Goal: Information Seeking & Learning: Understand process/instructions

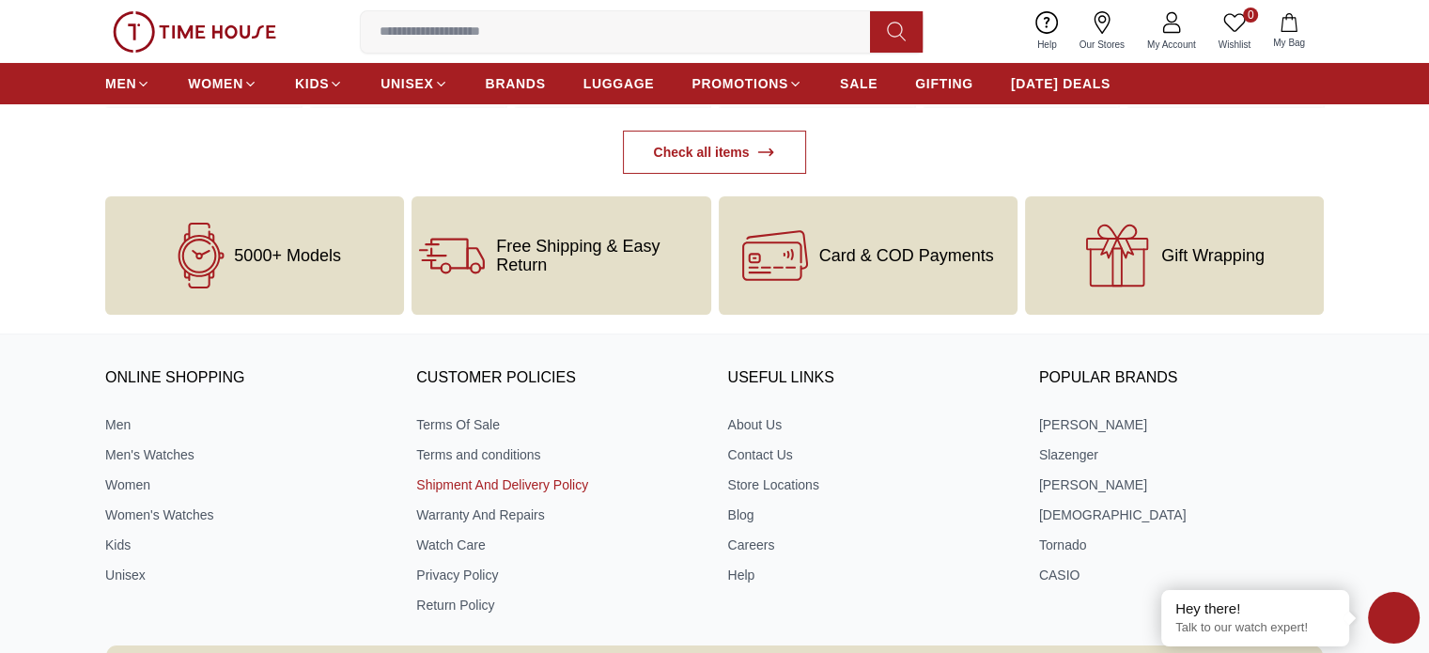
scroll to position [7281, 0]
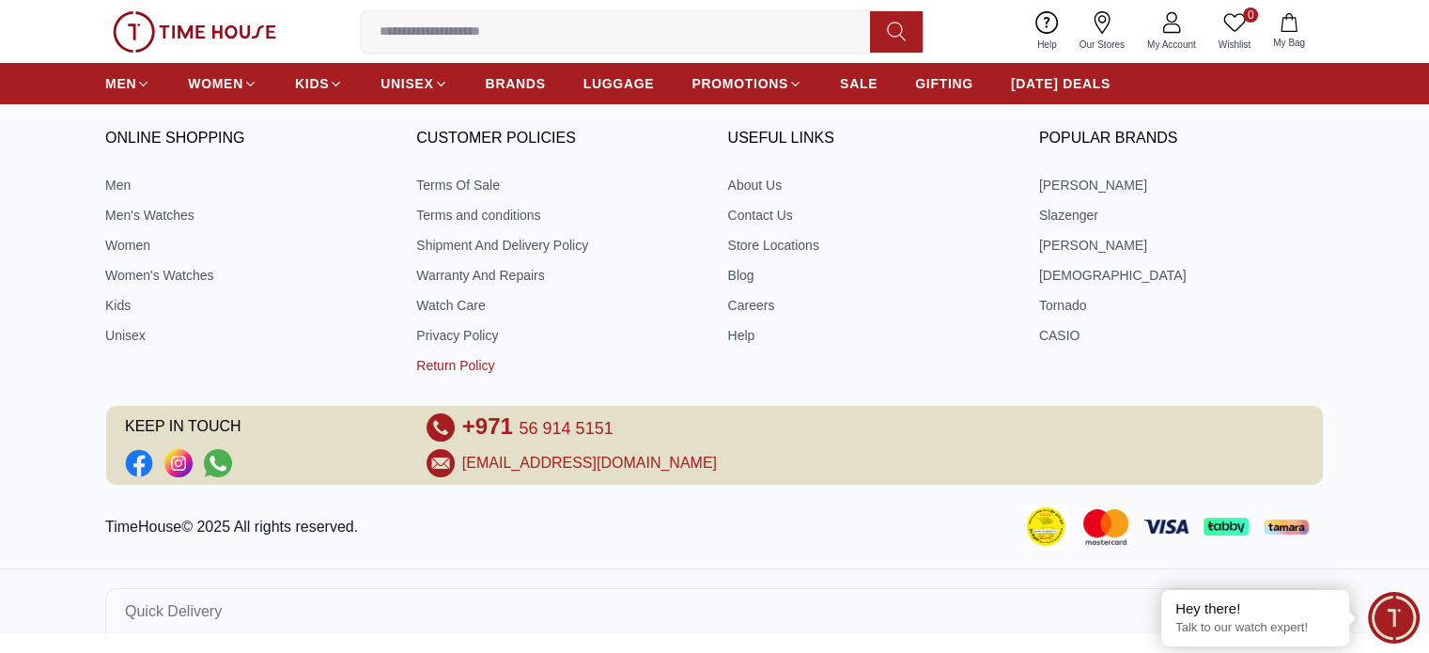
click at [468, 375] on link "Return Policy" at bounding box center [558, 365] width 285 height 19
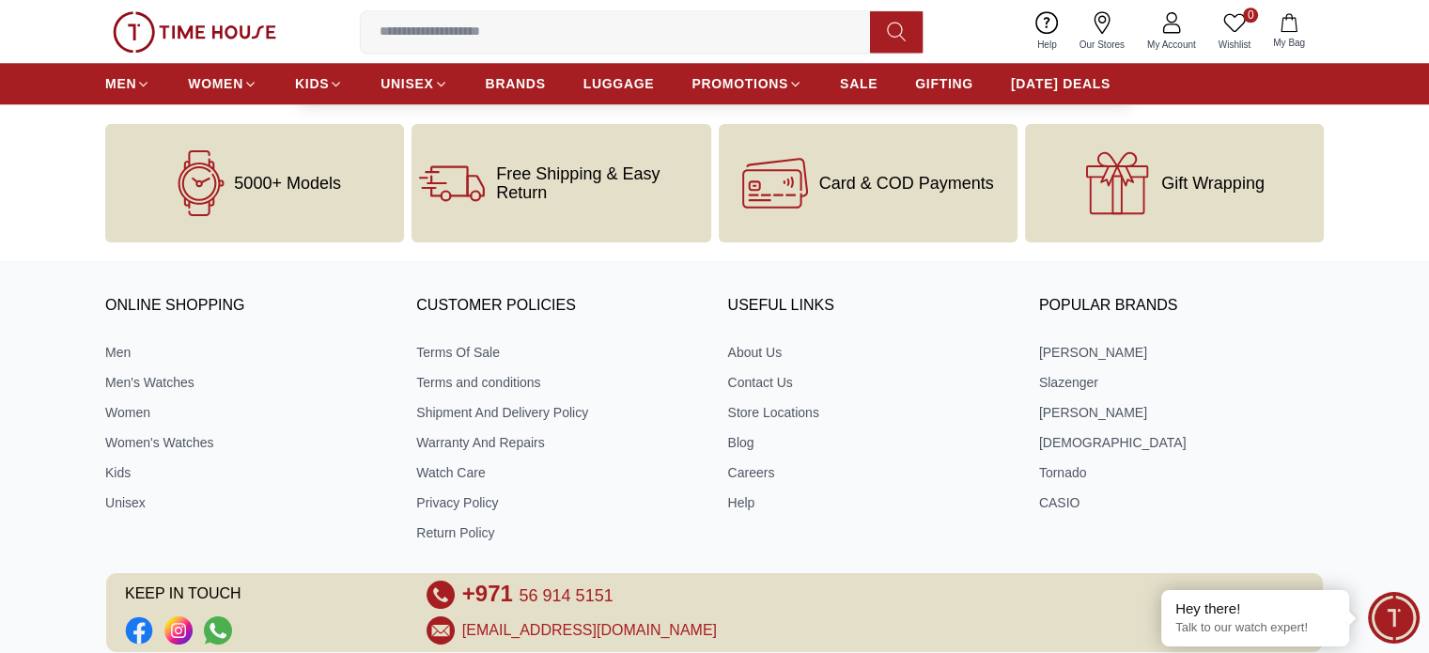
scroll to position [1911, 0]
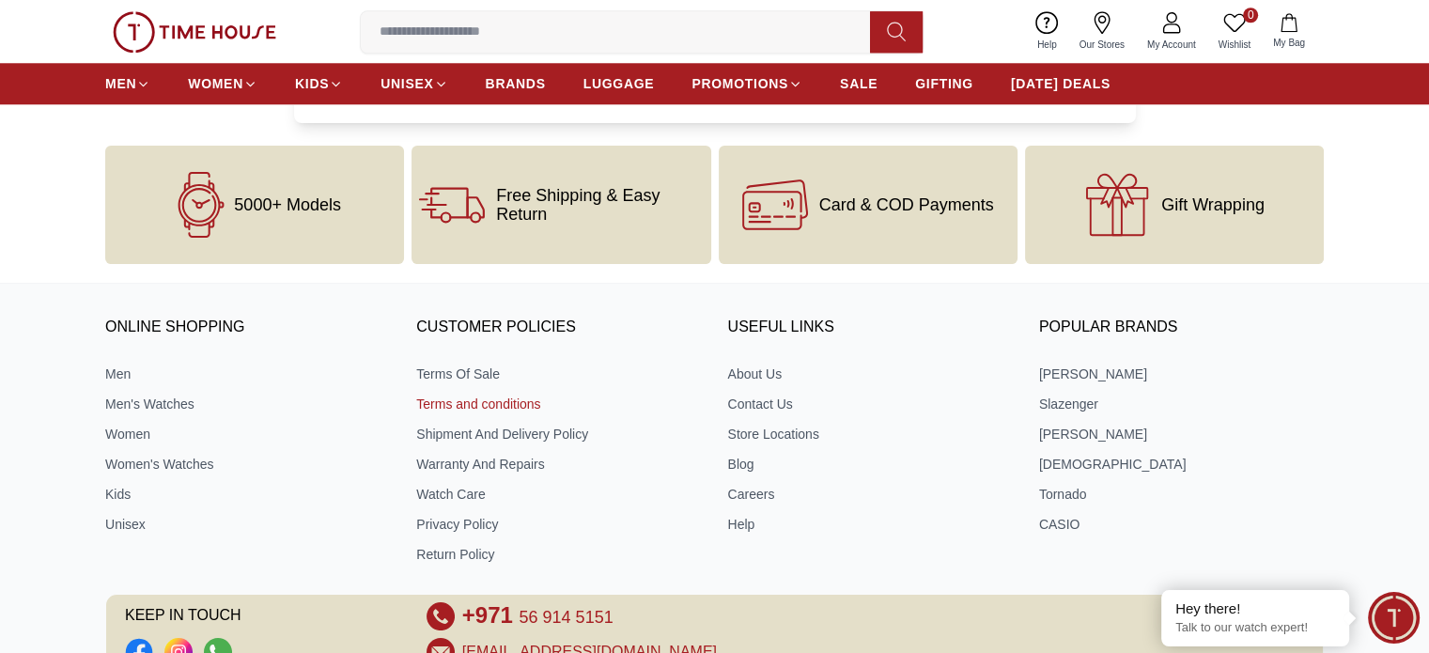
click at [462, 407] on link "Terms and conditions" at bounding box center [558, 404] width 285 height 19
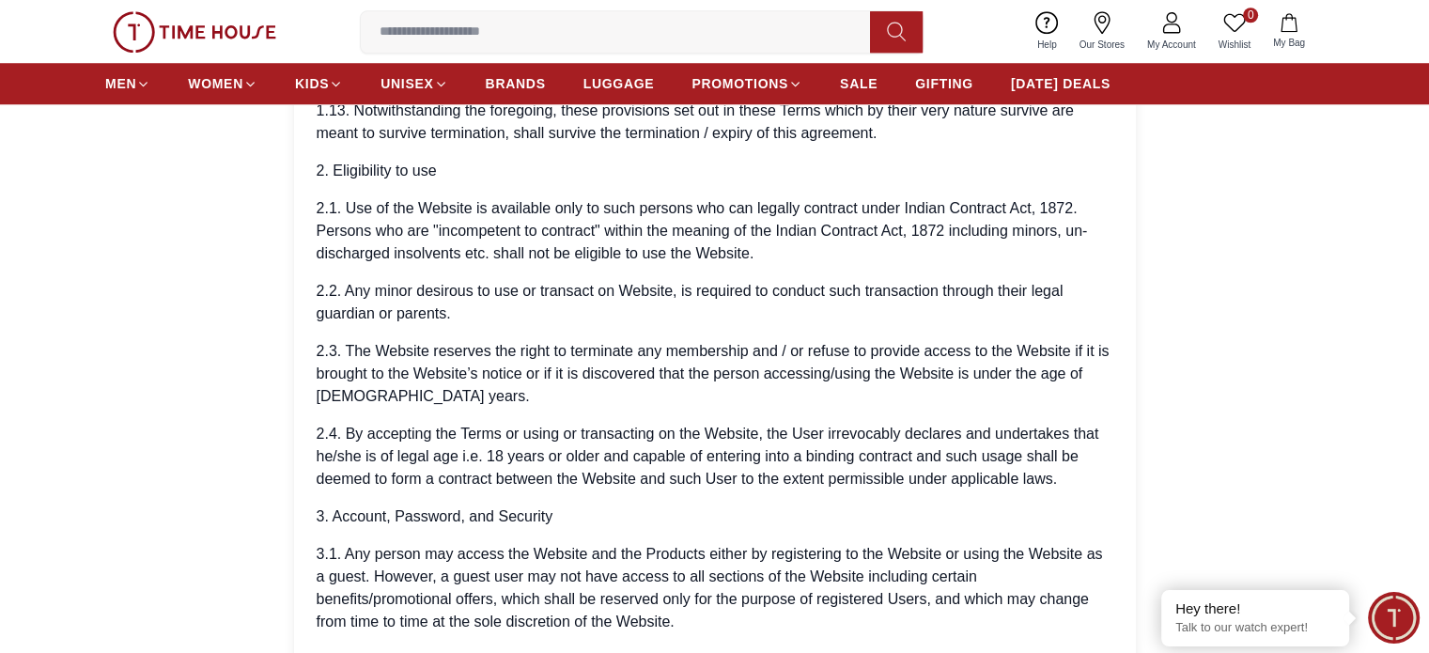
scroll to position [1879, 0]
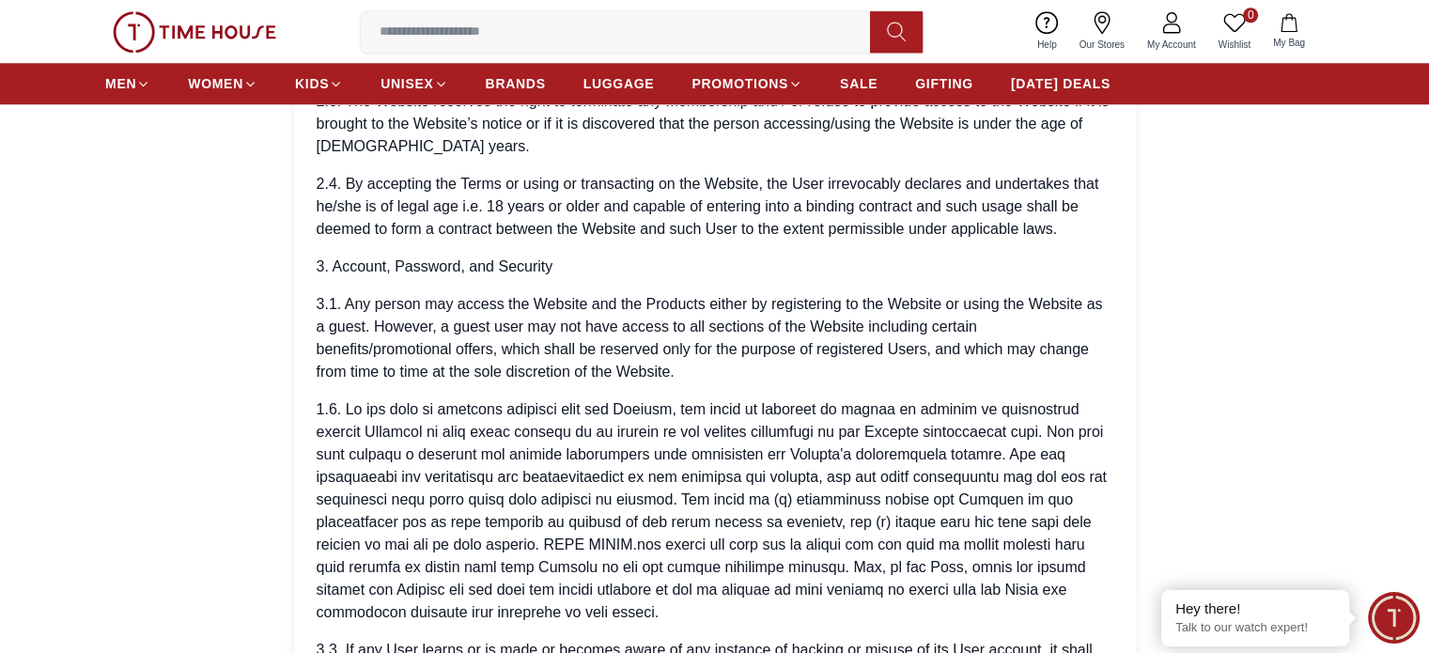
click at [663, 458] on p at bounding box center [715, 511] width 797 height 226
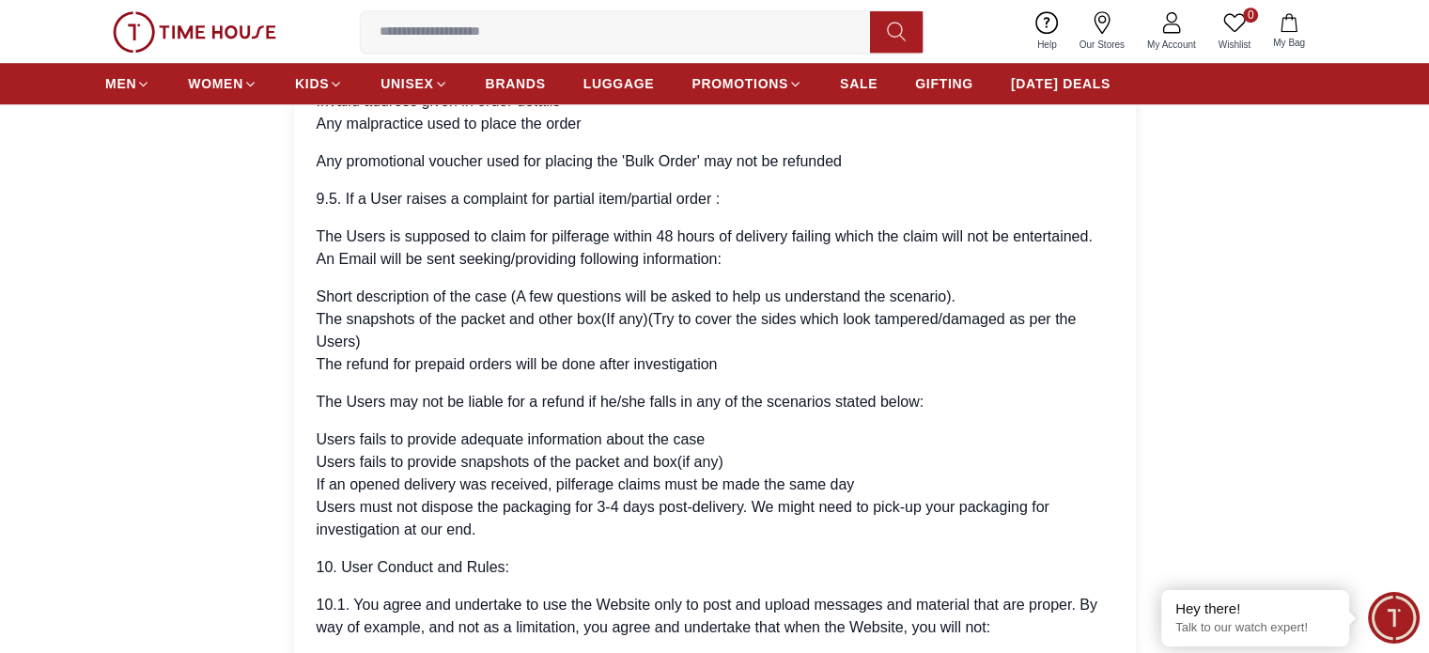
scroll to position [8802, 0]
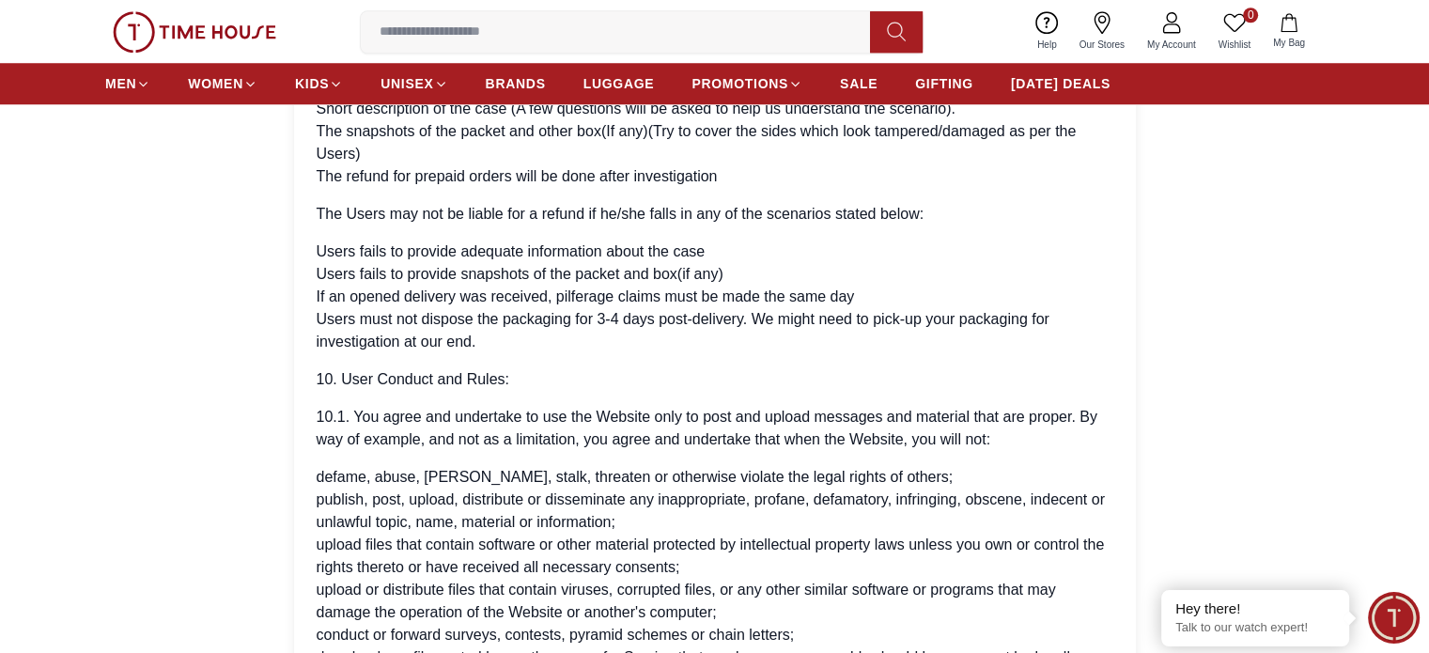
scroll to position [1911, 0]
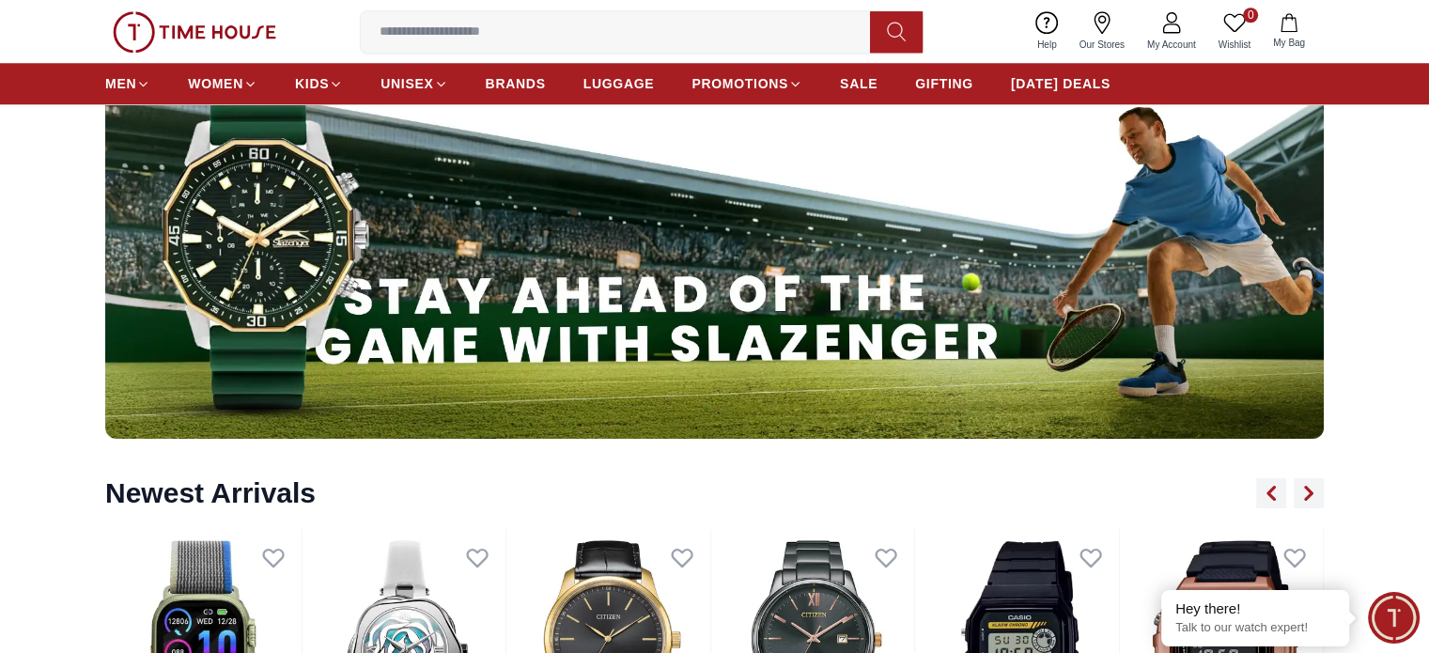
scroll to position [7089, 0]
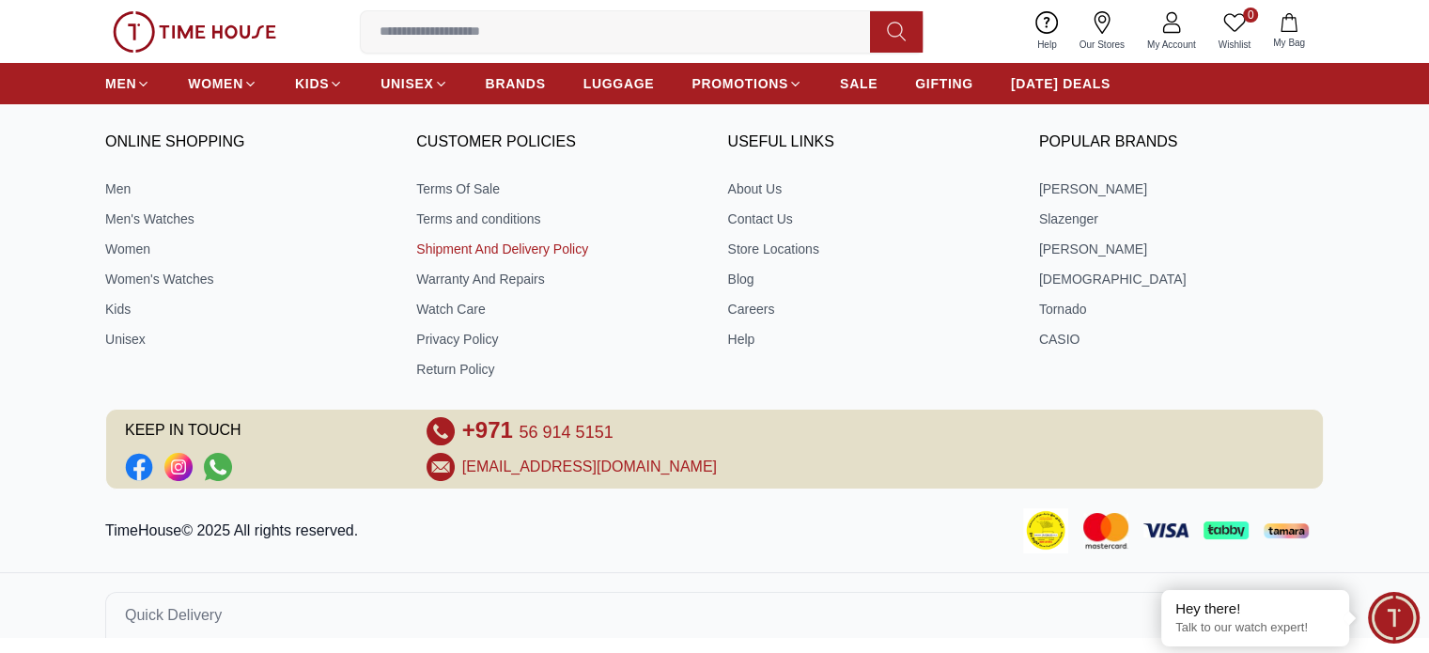
click at [490, 243] on link "Shipment And Delivery Policy" at bounding box center [558, 249] width 285 height 19
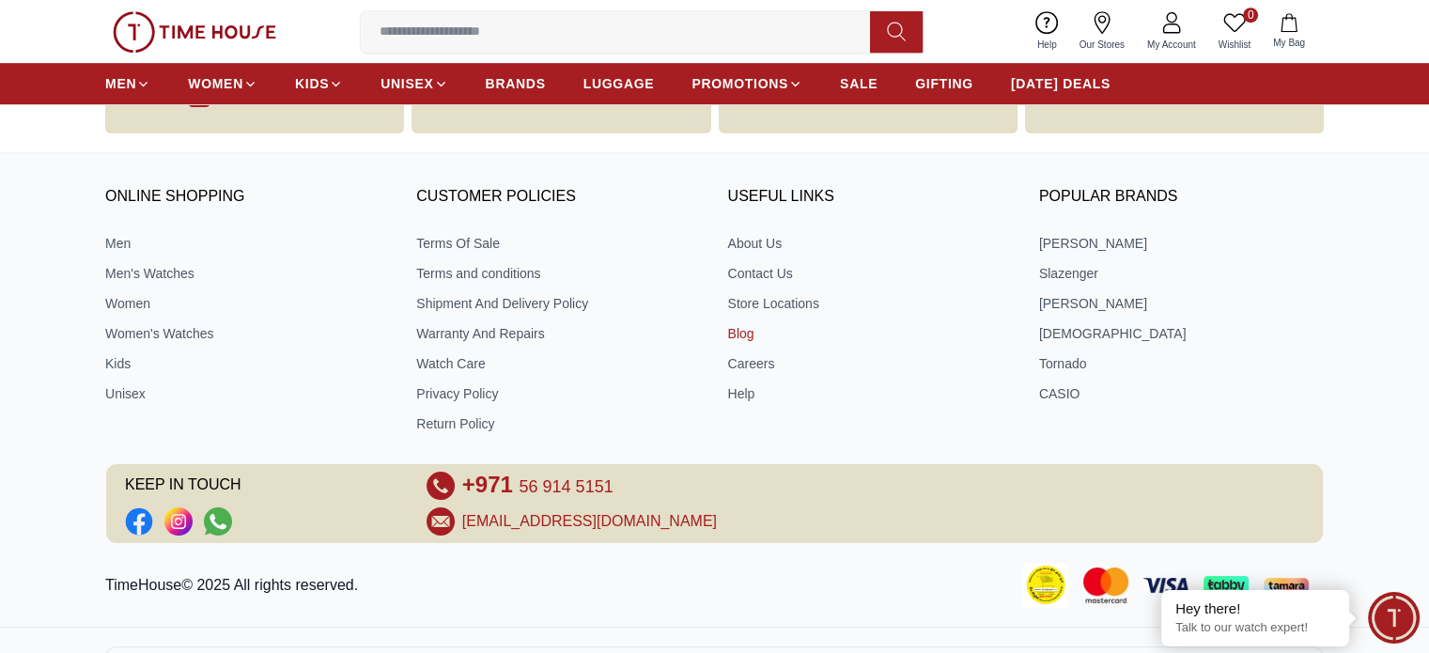
scroll to position [1312, 0]
